Goal: Check status

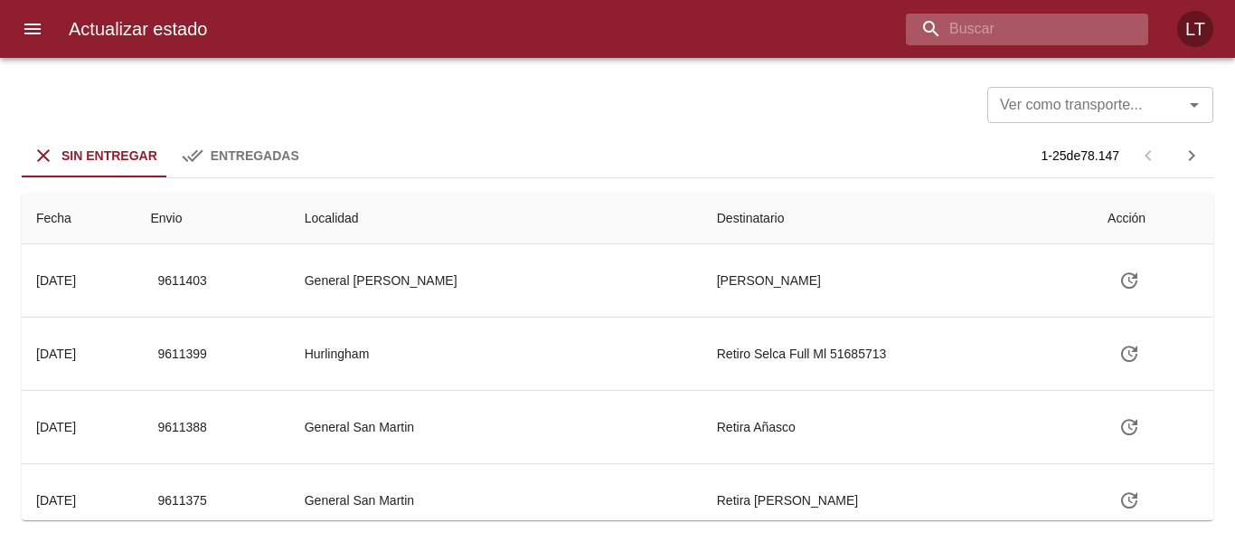
click at [1012, 24] on input "buscar" at bounding box center [1012, 30] width 212 height 32
type input "9601979"
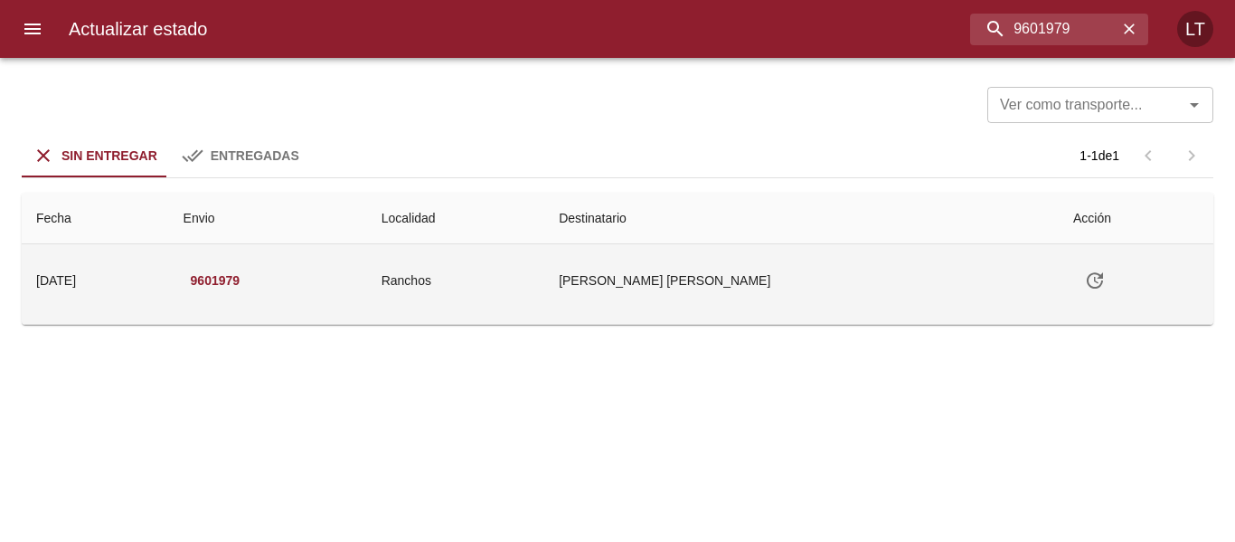
click at [1084, 270] on icon "Tabla de envíos del cliente" at bounding box center [1095, 280] width 22 height 22
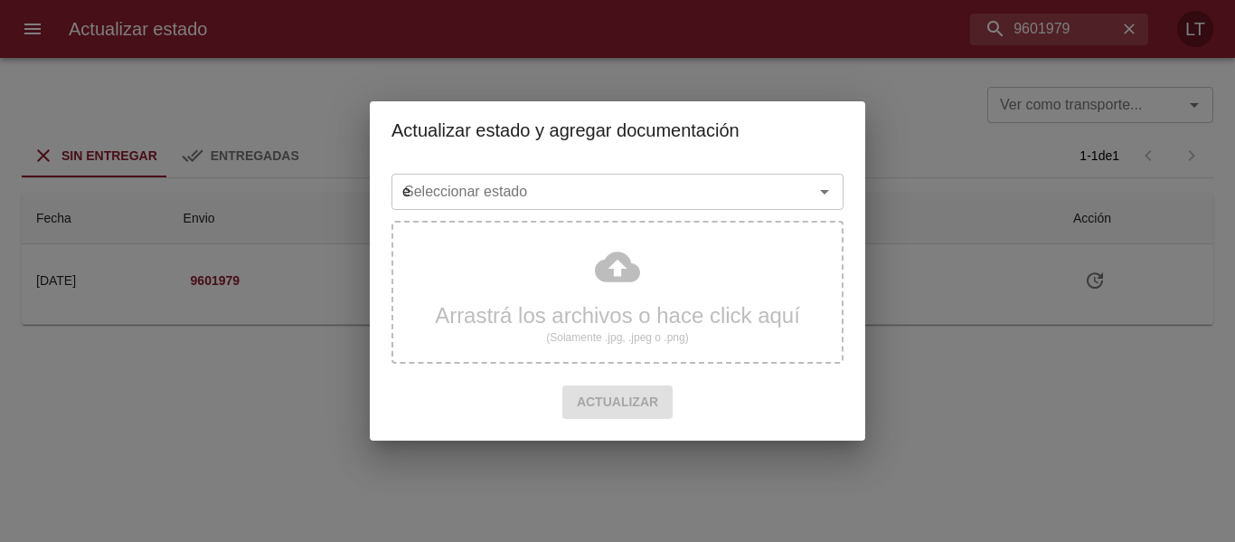
click at [510, 179] on input "e" at bounding box center [591, 191] width 388 height 25
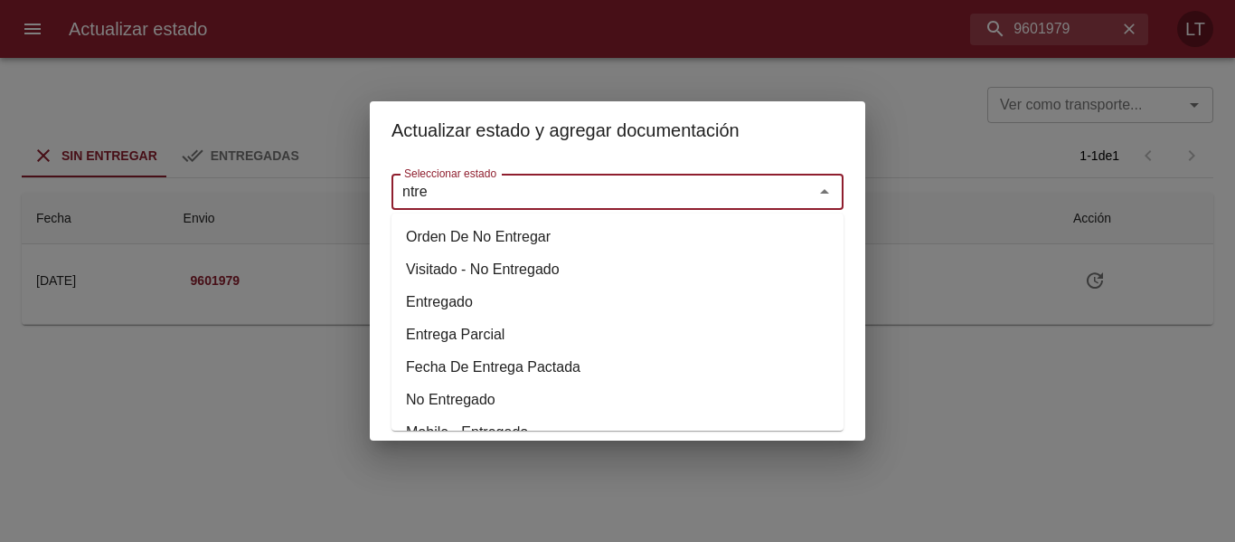
click at [452, 306] on li "Entregado" at bounding box center [617, 302] width 452 height 33
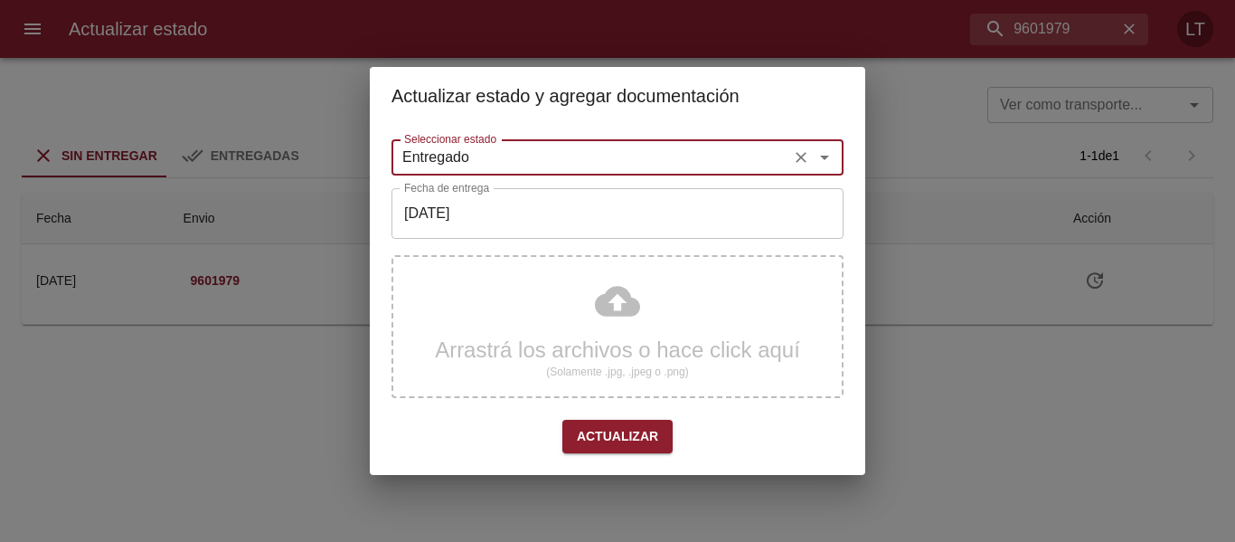
type input "Entregado"
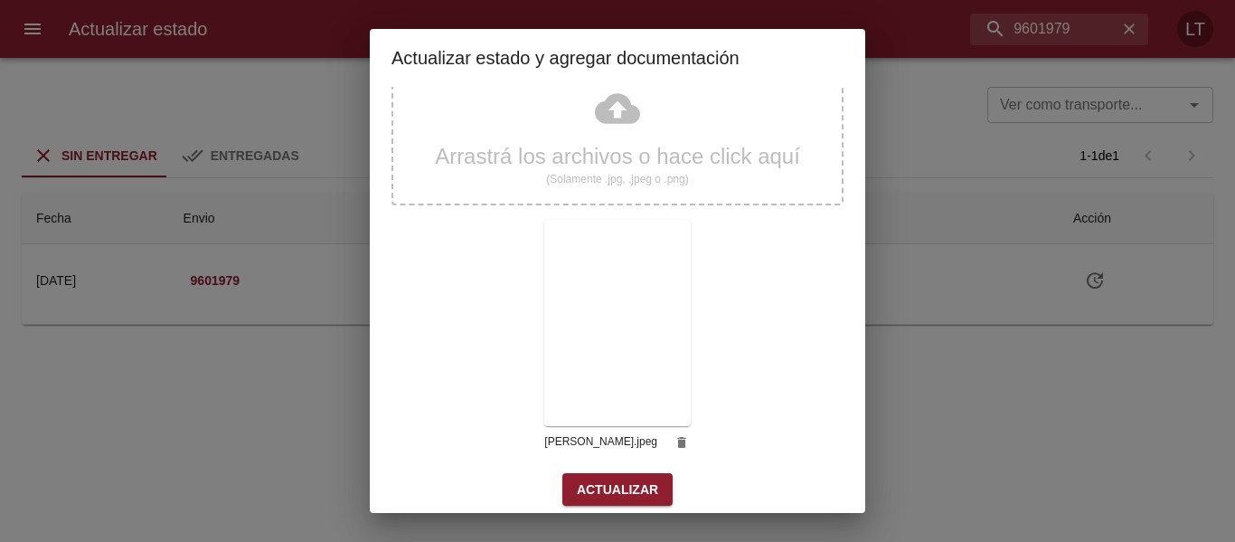
scroll to position [169, 0]
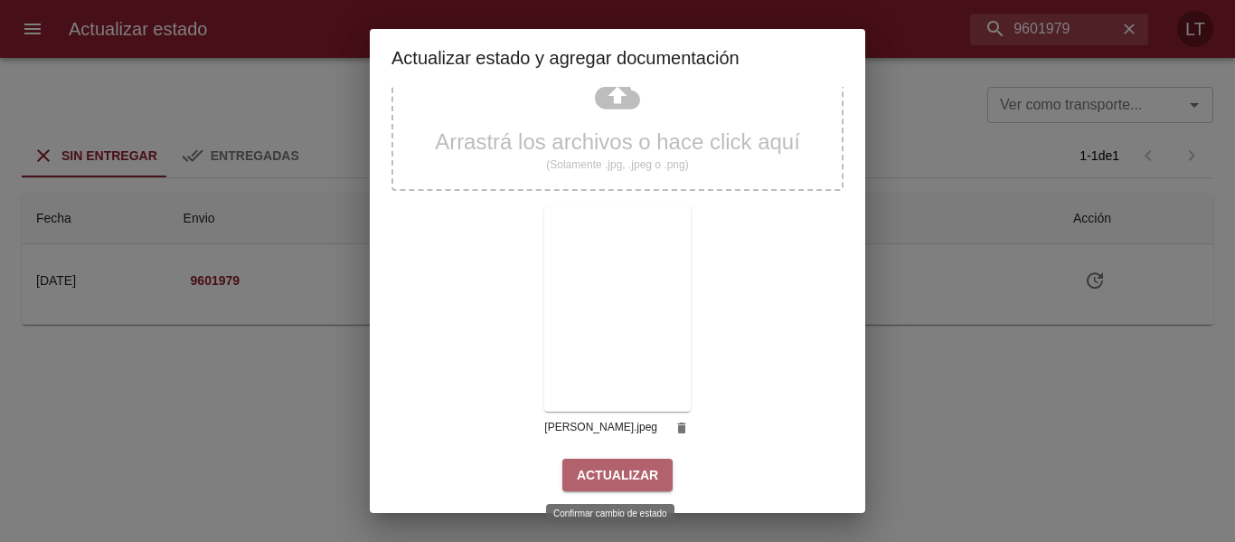
click at [641, 464] on span "Actualizar" at bounding box center [617, 475] width 81 height 23
